Goal: Information Seeking & Learning: Learn about a topic

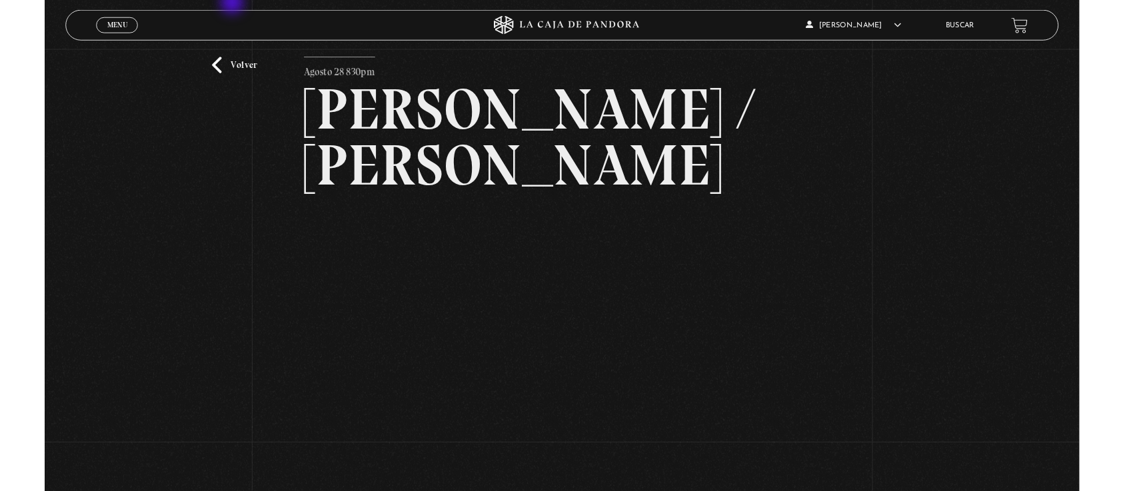
scroll to position [45, 0]
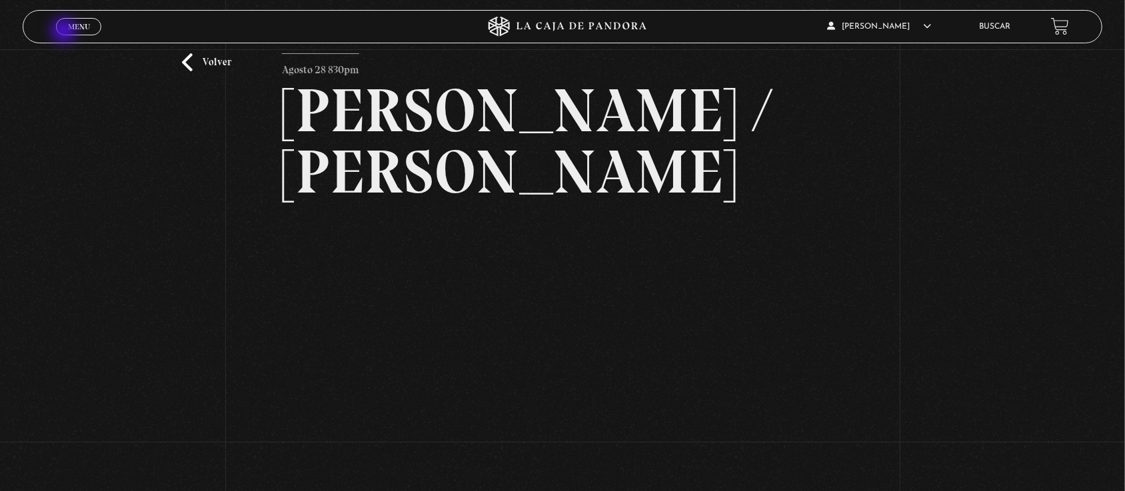
click at [67, 21] on link "Menu Cerrar" at bounding box center [78, 26] width 45 height 17
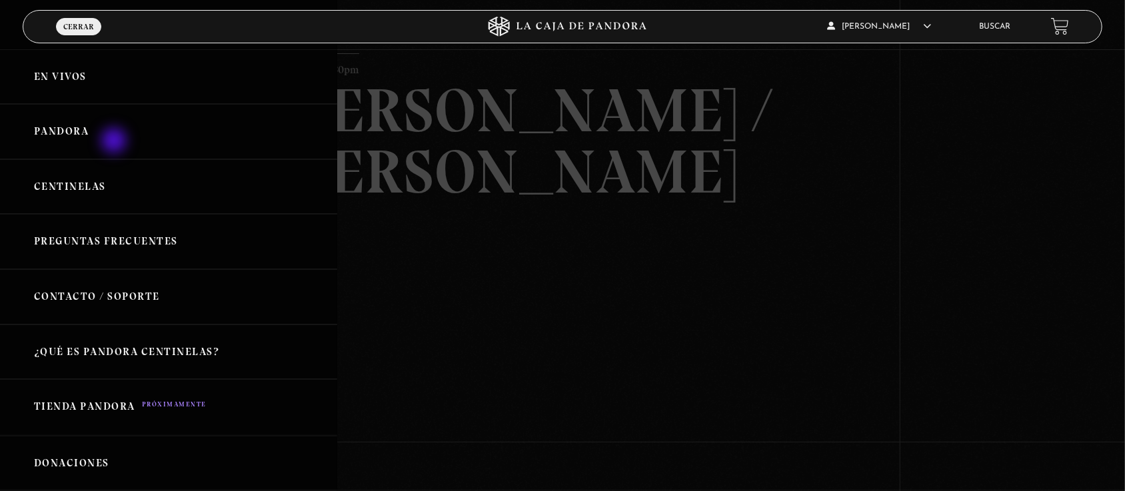
drag, startPoint x: 97, startPoint y: 199, endPoint x: 122, endPoint y: 124, distance: 78.8
click at [120, 132] on ul "En vivos Pandora Centinelas Preguntas Frecuentes Contacto / Soporte ¿Qué es Pan…" at bounding box center [168, 352] width 337 height 606
click at [982, 13] on div "ANGELA LUCIANO En vivos Pandora Centinelas Mi cuenta Salir Buscar" at bounding box center [899, 26] width 337 height 31
click at [1007, 40] on div "ANGELA LUCIANO En vivos Pandora Centinelas Mi cuenta Salir Buscar" at bounding box center [899, 26] width 337 height 31
click at [1005, 28] on link "Buscar" at bounding box center [995, 27] width 31 height 8
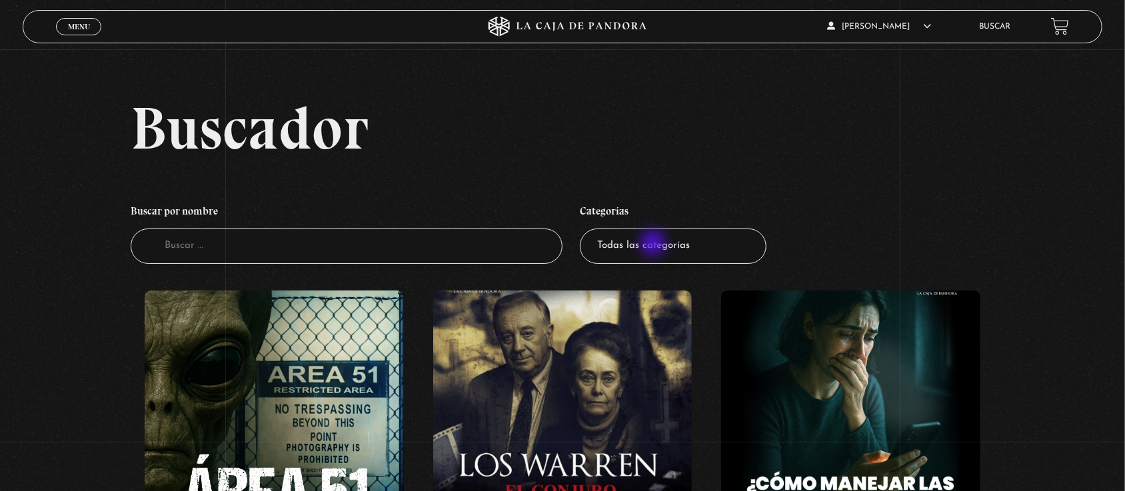
click at [655, 245] on select "Todas las categorías 11:11 Humanitario (1) Amo los Lunes (2) Análisis de series…" at bounding box center [673, 246] width 187 height 35
click at [586, 229] on select "Todas las categorías 11:11 Humanitario (1) Amo los Lunes (2) Análisis de series…" at bounding box center [673, 246] width 187 height 35
click at [653, 255] on select "Todas las categorías 11:11 Humanitario (1) Amo los Lunes (2) Análisis de series…" at bounding box center [673, 246] width 187 height 35
select select "centinelas"
click at [586, 229] on select "Todas las categorías 11:11 Humanitario (1) Amo los Lunes (2) Análisis de series…" at bounding box center [673, 246] width 187 height 35
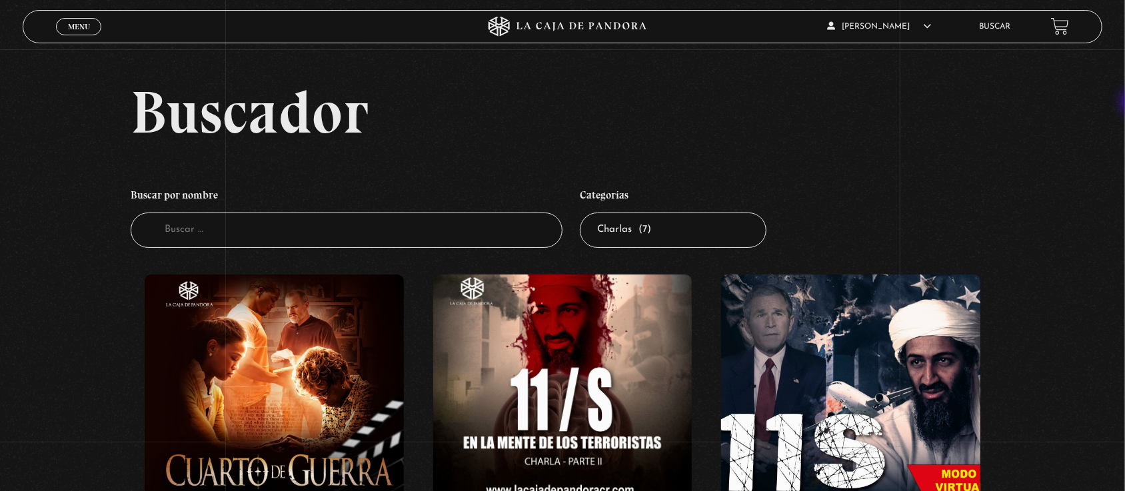
scroll to position [19, 0]
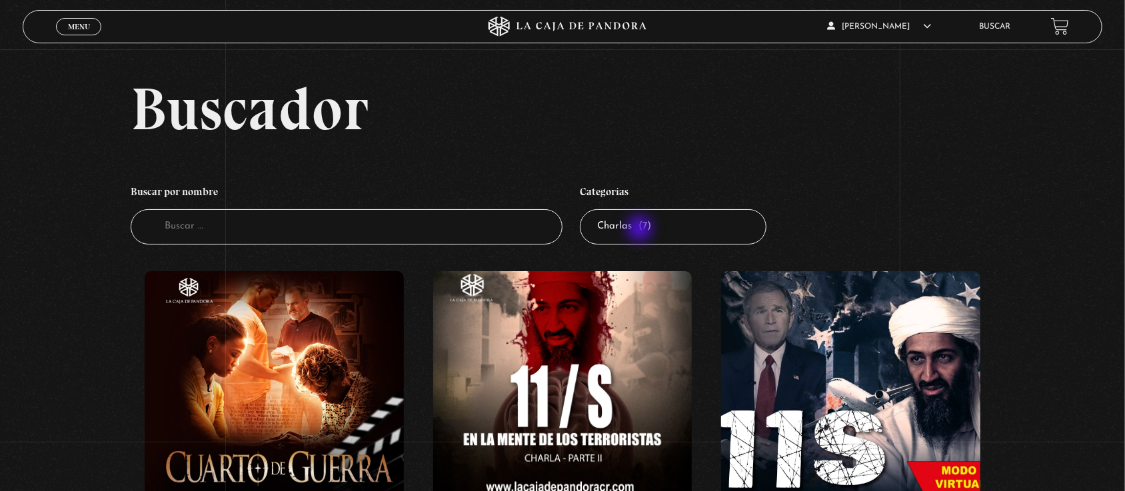
drag, startPoint x: 641, startPoint y: 229, endPoint x: 638, endPoint y: 242, distance: 13.7
click at [638, 242] on select "Todas las categorías 11:11 Humanitario (1) Amo los [DATE] (2) Análisis de serie…" at bounding box center [673, 226] width 187 height 35
select select "series-y-peliculas"
click at [586, 209] on select "Todas las categorías 11:11 Humanitario (1) Amo los [DATE] (2) Análisis de serie…" at bounding box center [673, 226] width 187 height 35
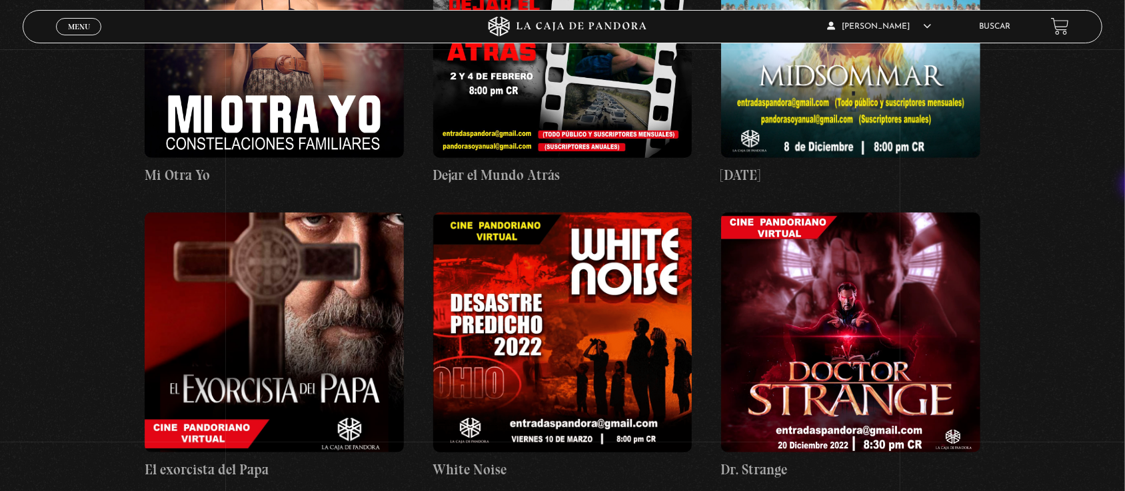
scroll to position [677, 0]
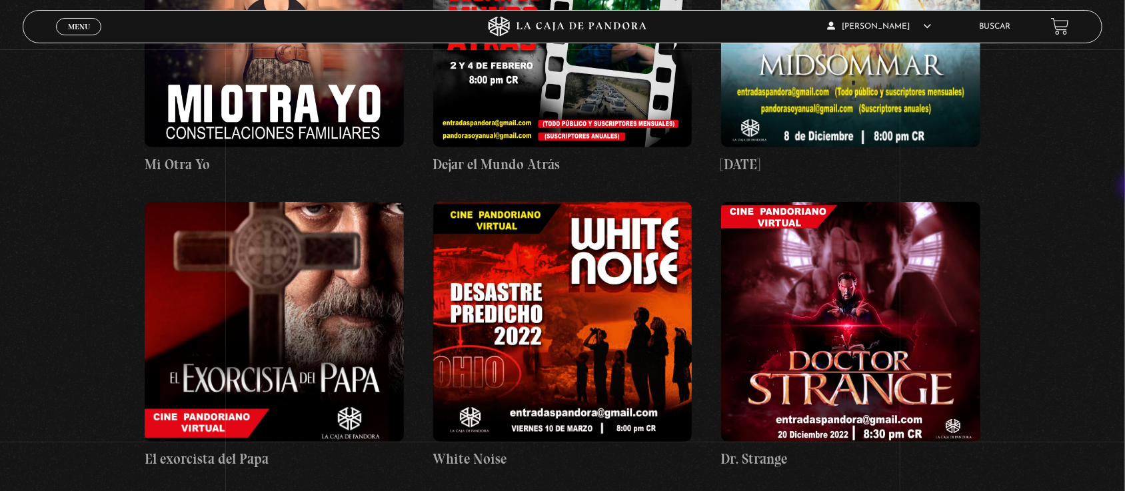
drag, startPoint x: 1133, startPoint y: 78, endPoint x: 1137, endPoint y: 187, distance: 109.4
click at [379, 357] on figure at bounding box center [274, 322] width 259 height 240
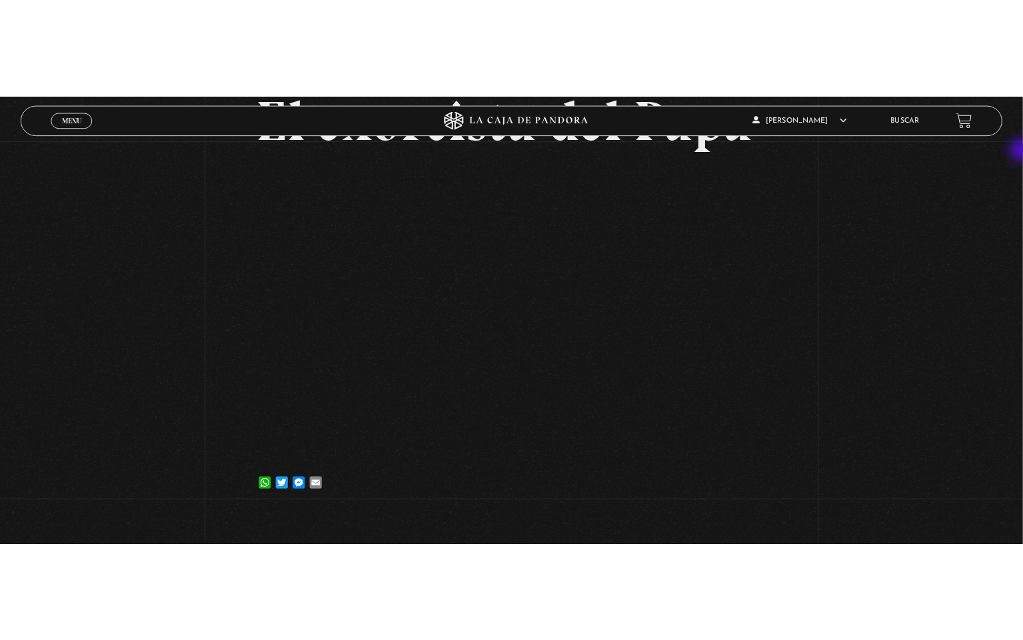
scroll to position [129, 0]
